Goal: Task Accomplishment & Management: Manage account settings

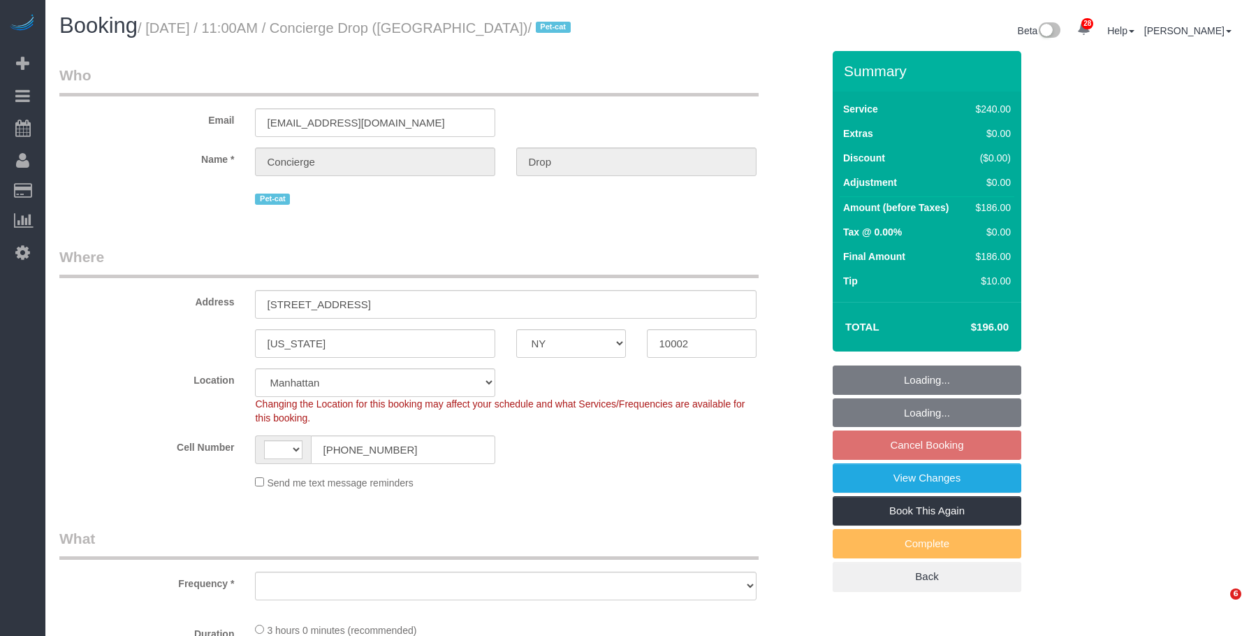
select select "NY"
select select "string:[GEOGRAPHIC_DATA]"
select select "object:651"
select select "180"
select select "number:89"
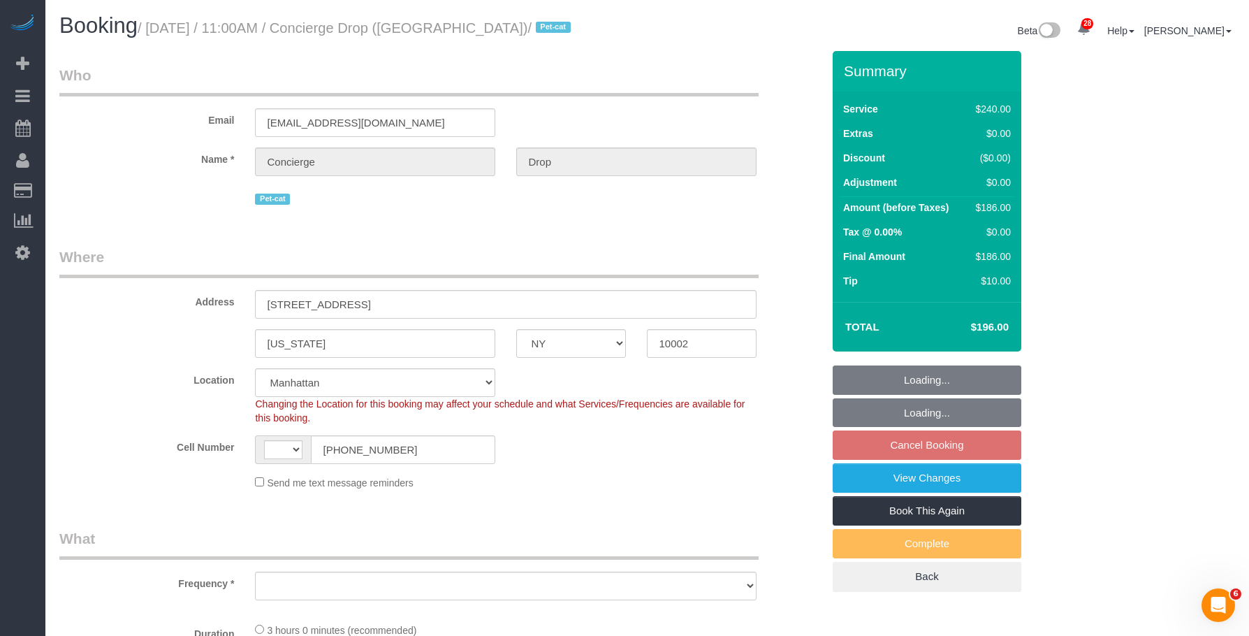
select select "number:90"
select select "number:14"
select select "number:5"
select select "string:stripe-pm_1RaQn24VGloSiKo7zeOF73Wj"
select select "spot4"
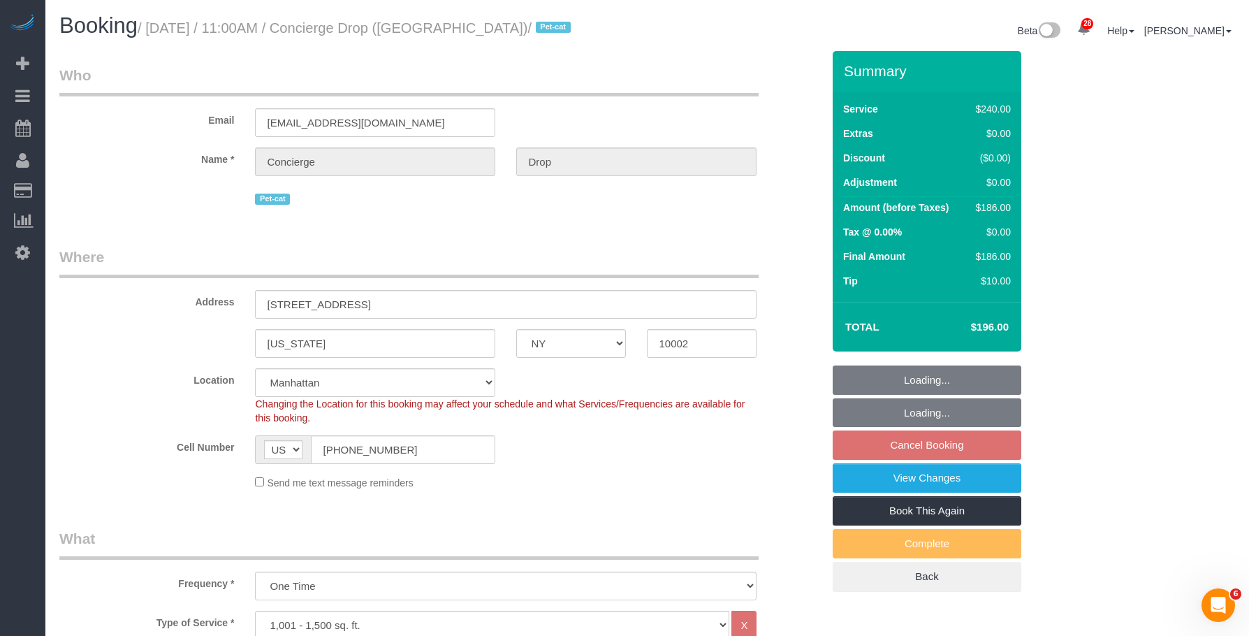
select select "object:1470"
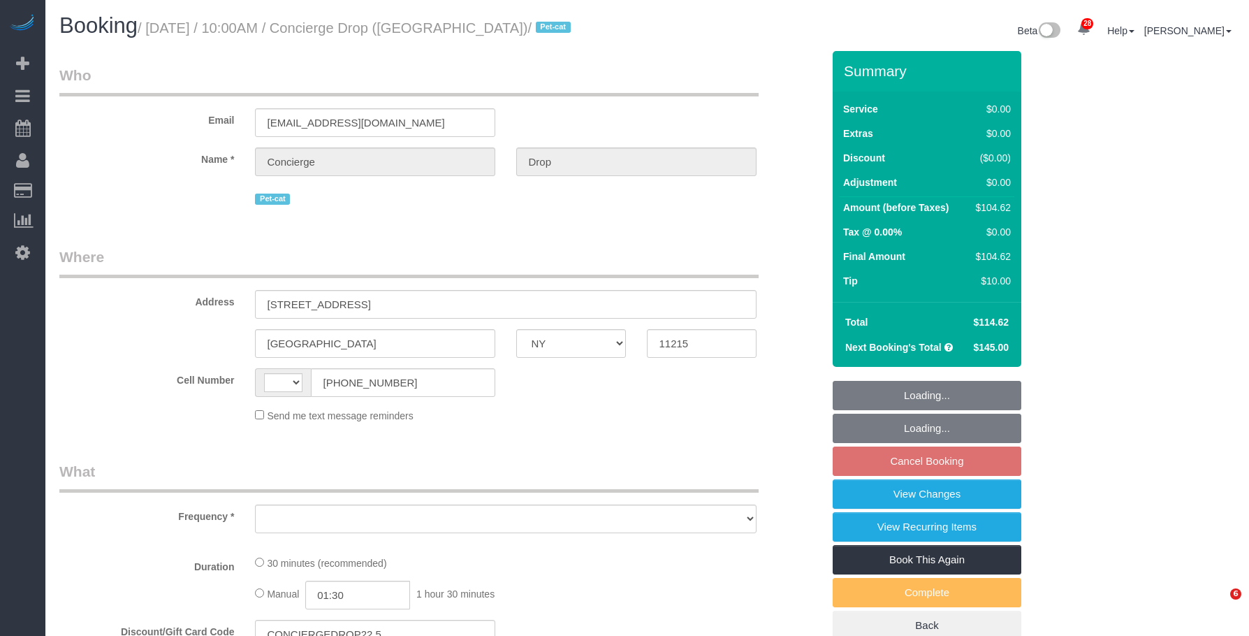
select select "NY"
select select "string:[GEOGRAPHIC_DATA]"
select select "object:639"
select select "string:stripe-pm_1RaQn24VGloSiKo7zeOF73Wj"
select select "number:89"
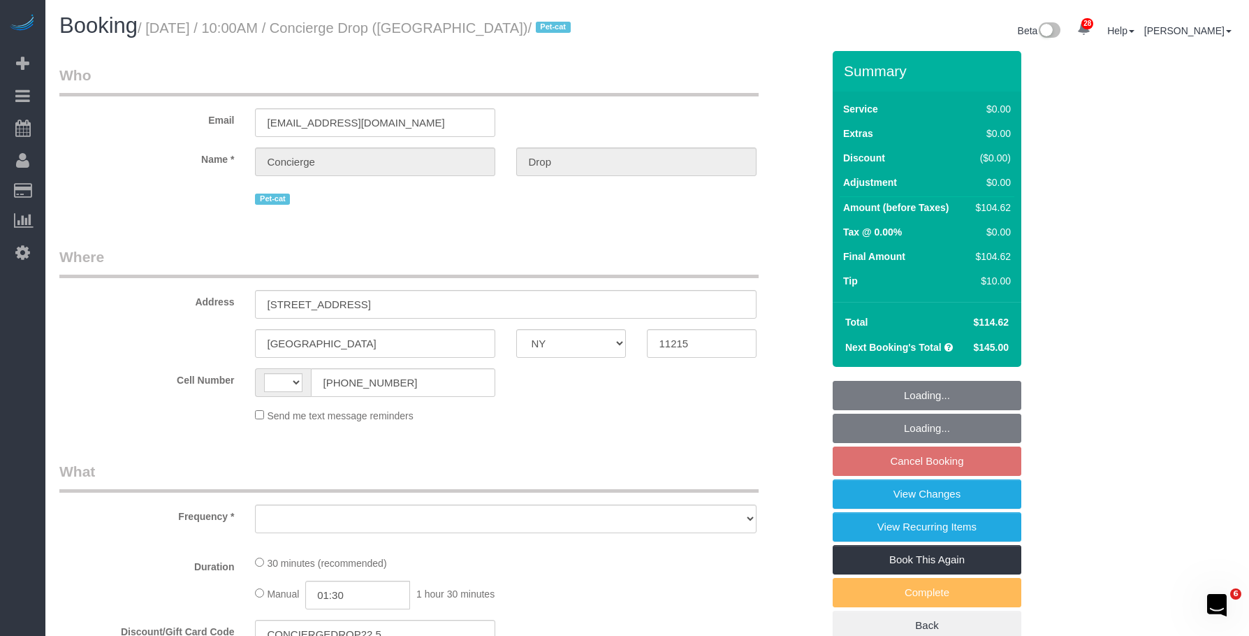
select select "number:90"
select select "number:15"
select select "number:5"
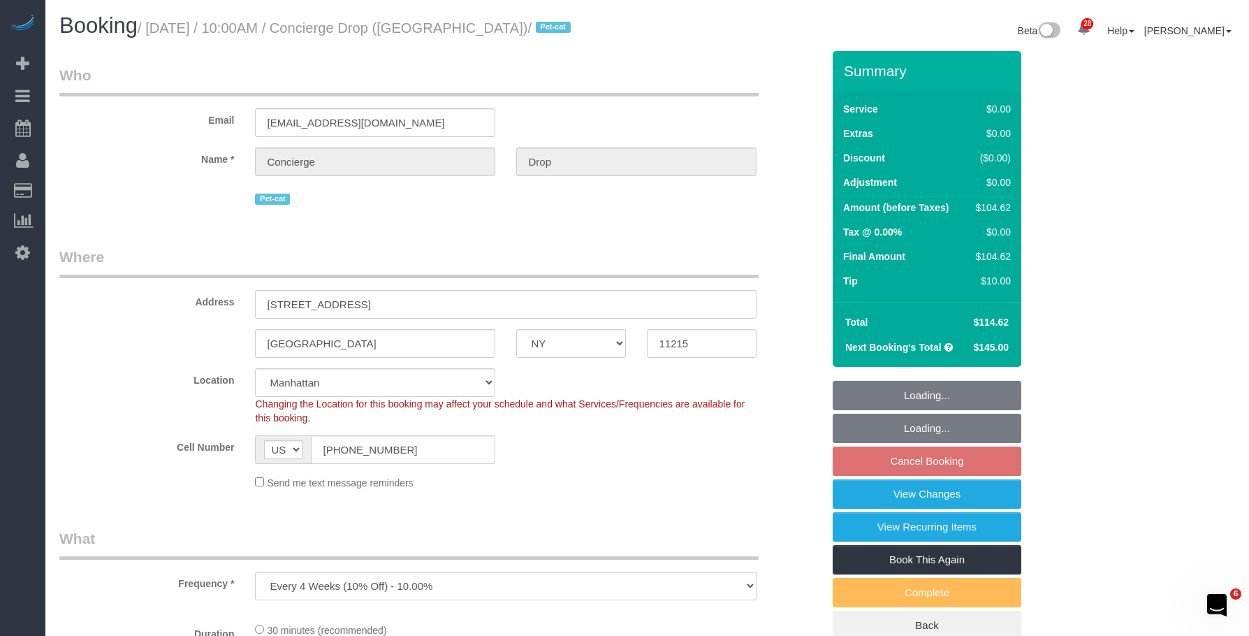
select select "object:965"
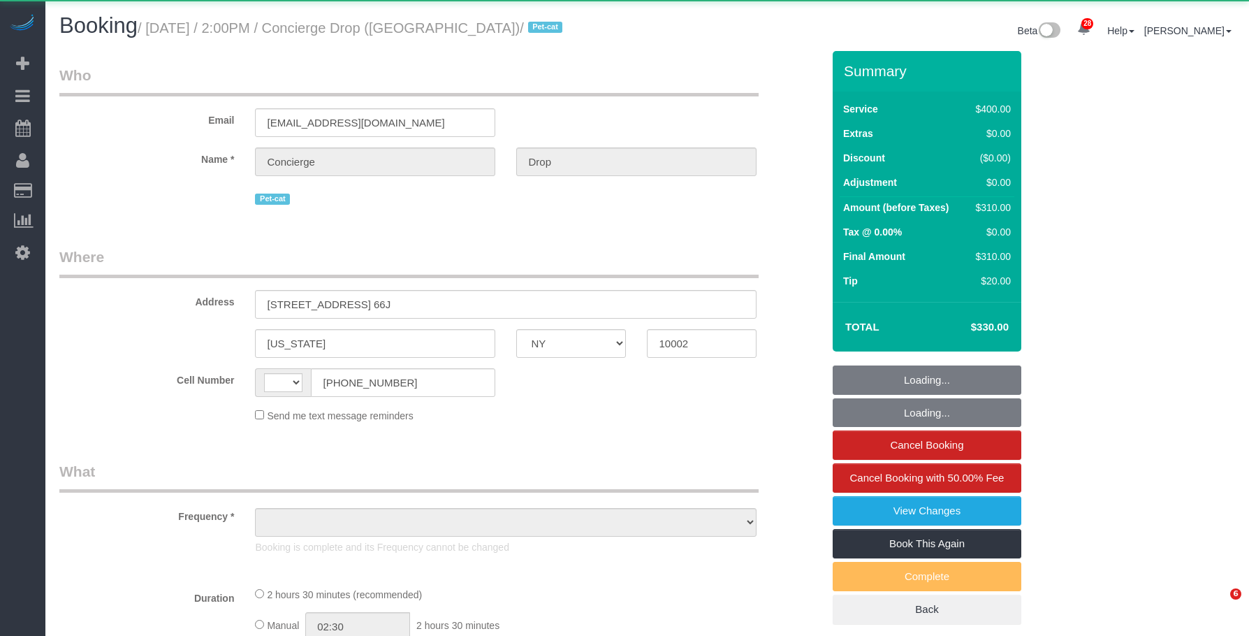
select select "NY"
drag, startPoint x: 930, startPoint y: 510, endPoint x: 917, endPoint y: 507, distance: 13.6
click at [930, 510] on link "View Changes" at bounding box center [927, 510] width 189 height 29
select select "string:[GEOGRAPHIC_DATA]"
select select "object:609"
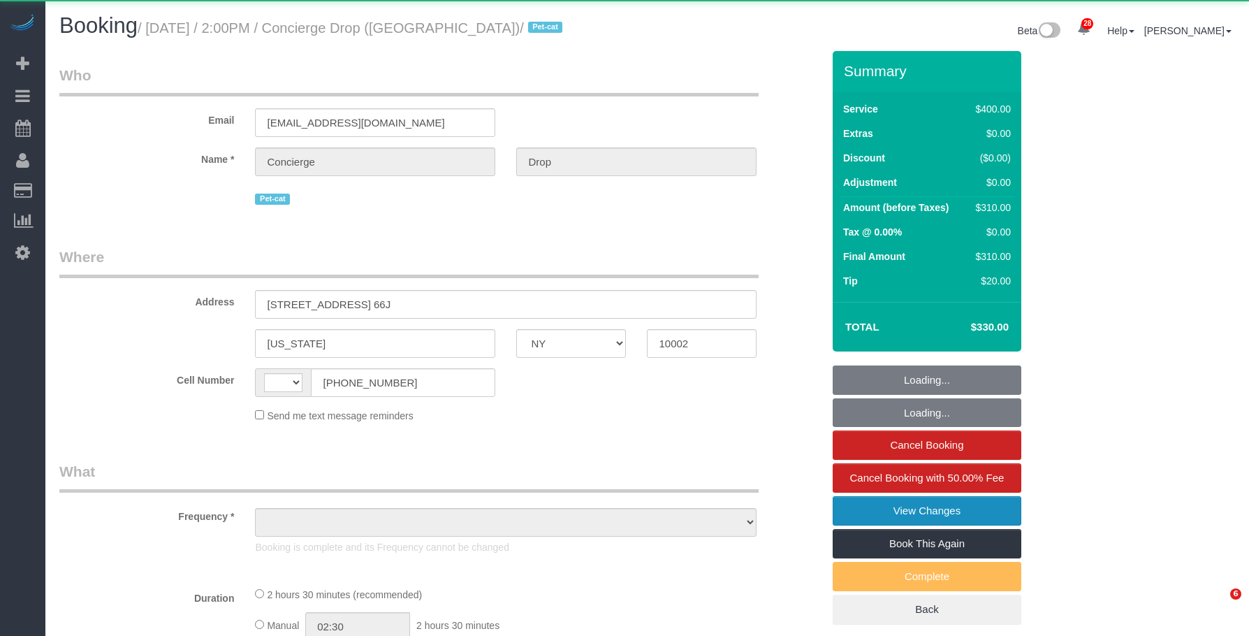
select select "150"
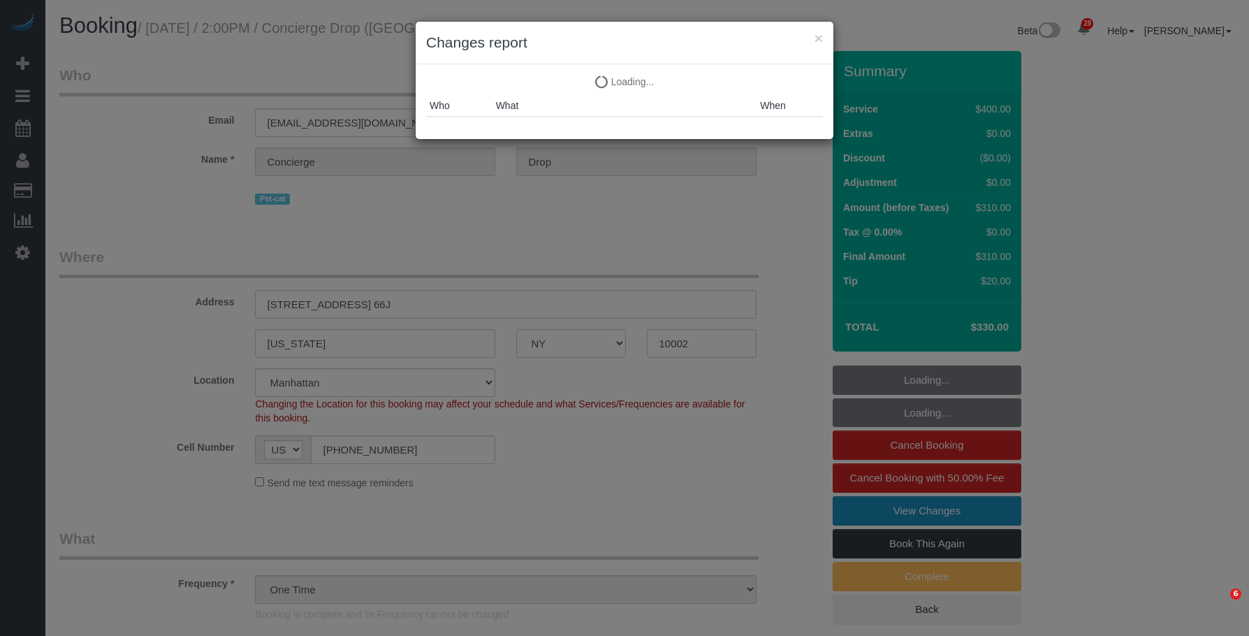
select select "number:89"
select select "number:90"
select select "number:15"
select select "number:6"
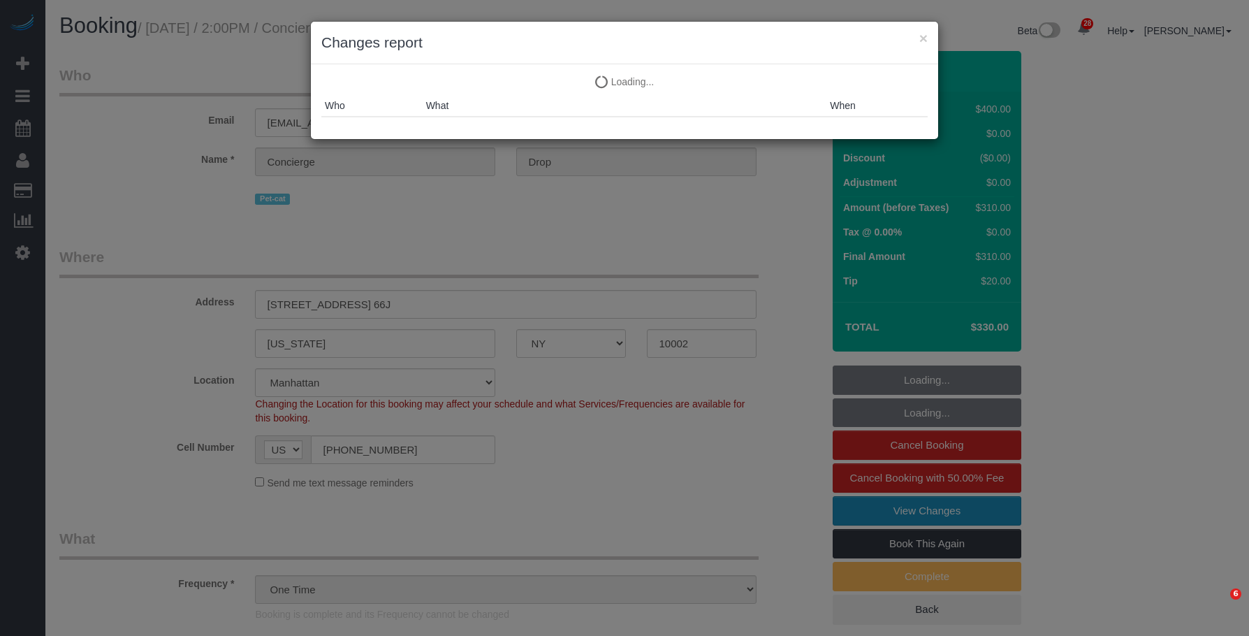
select select "object:1388"
select select "string:stripe-pm_1RaQn24VGloSiKo7zeOF73Wj"
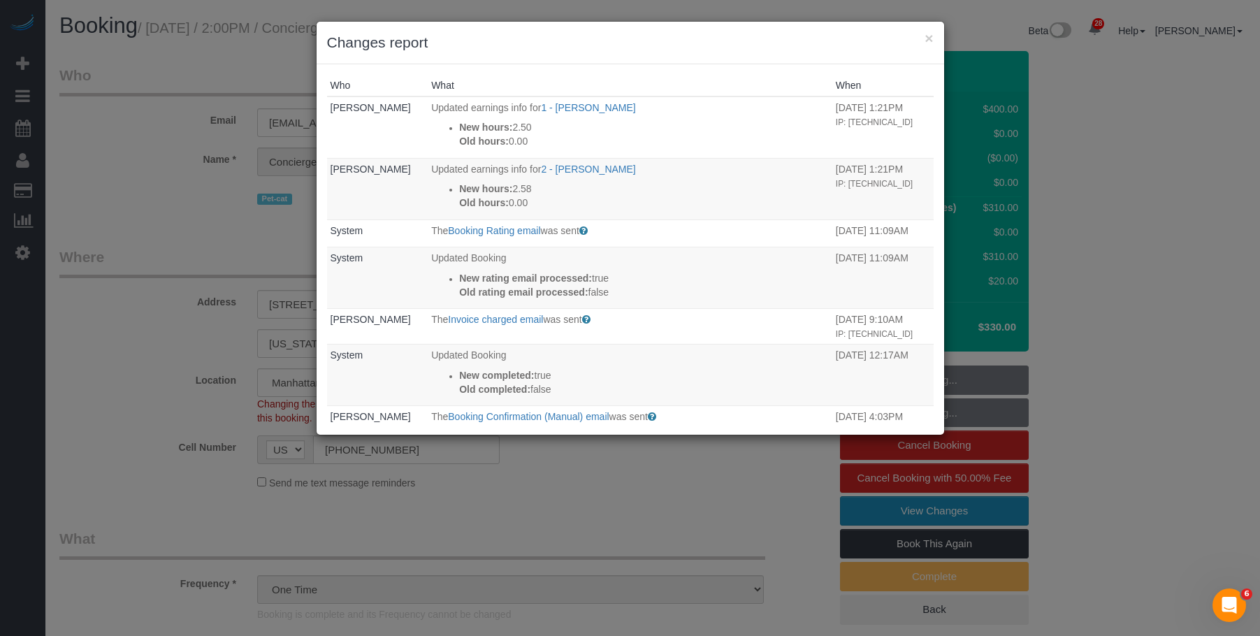
select select "spot1"
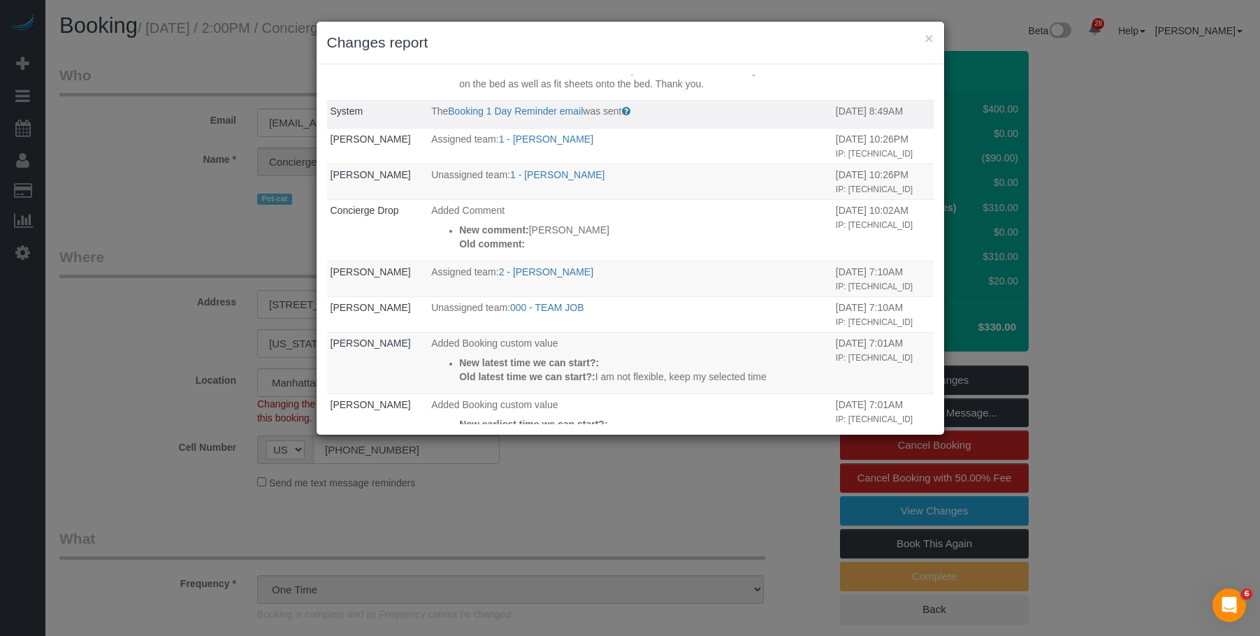
scroll to position [734, 0]
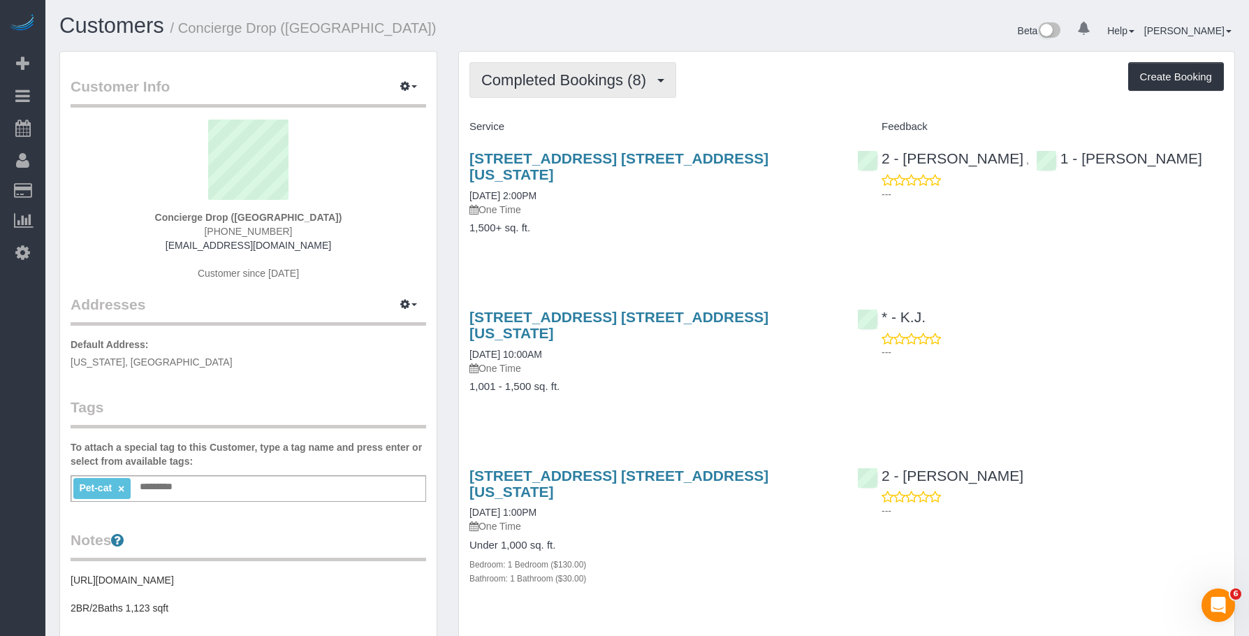
click at [521, 80] on span "Completed Bookings (8)" at bounding box center [567, 79] width 172 height 17
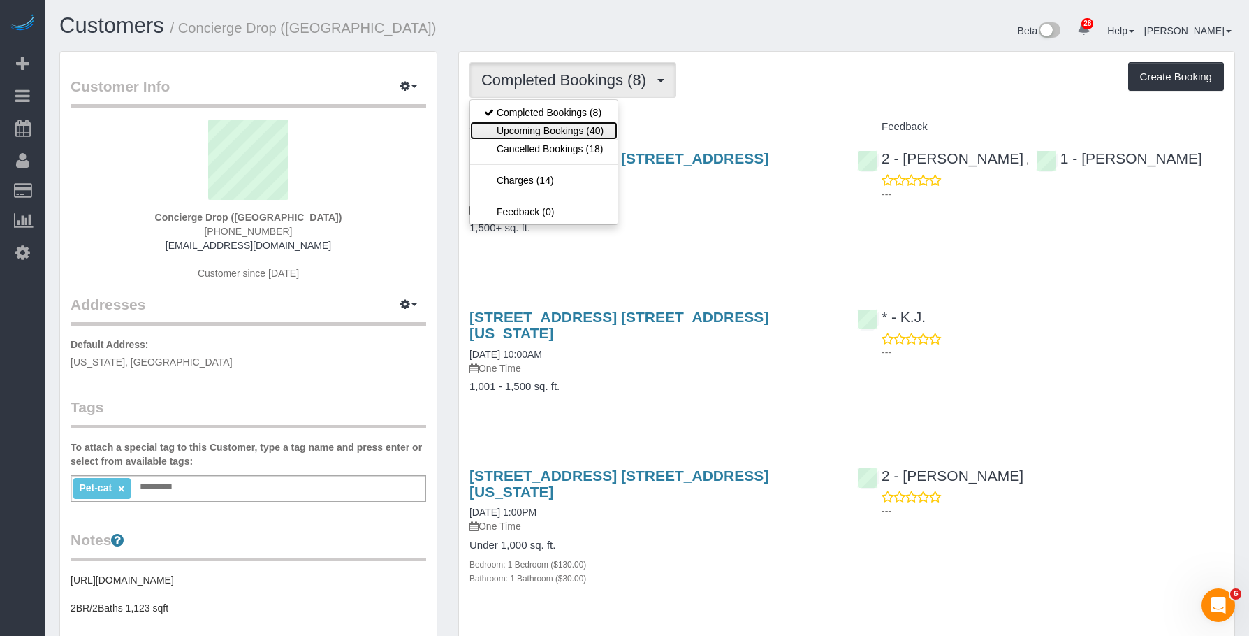
click at [515, 129] on link "Upcoming Bookings (40)" at bounding box center [543, 131] width 147 height 18
